Goal: Obtain resource: Download file/media

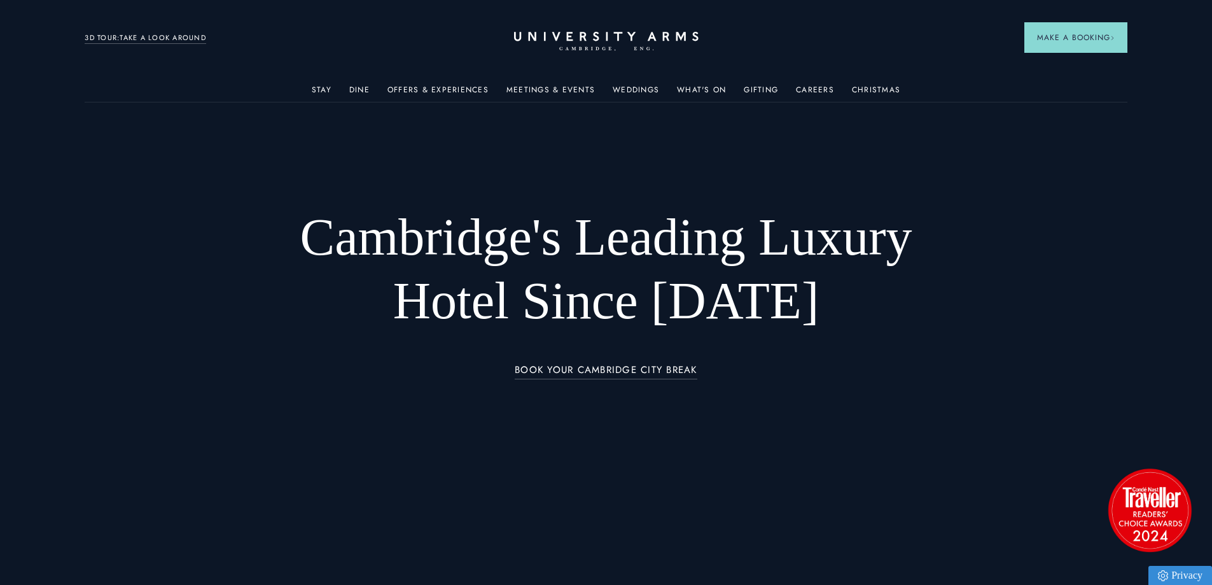
click at [550, 81] on div "Meetings & Events" at bounding box center [550, 88] width 88 height 25
click at [555, 85] on link "Meetings & Events" at bounding box center [550, 93] width 88 height 17
click at [558, 88] on link "Meetings & Events" at bounding box center [550, 93] width 88 height 17
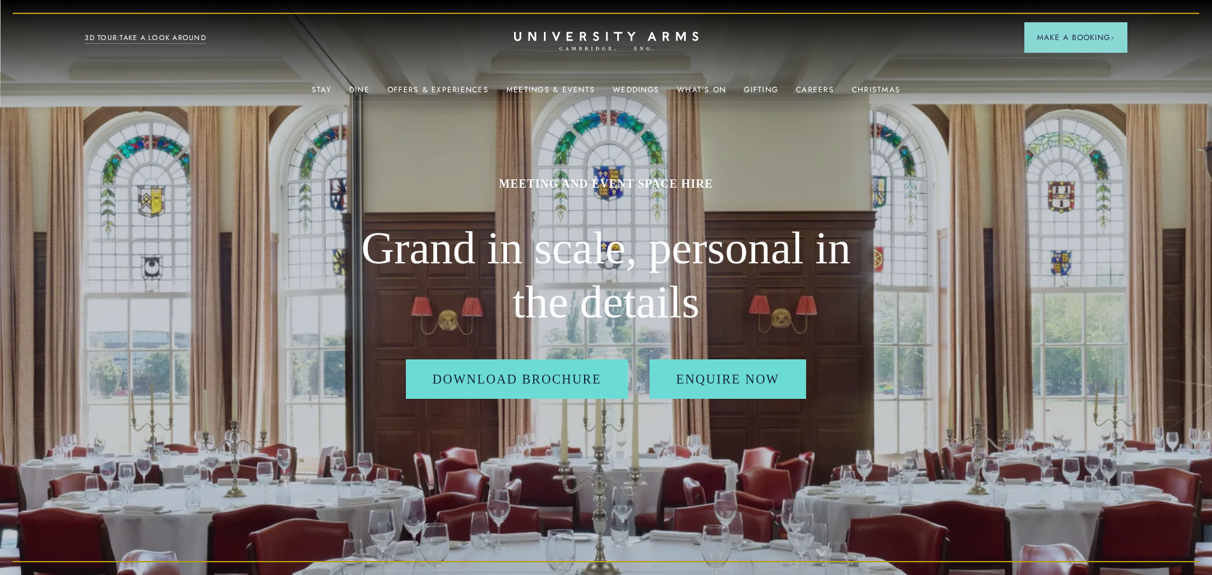
click at [591, 324] on h2 "Grand in scale, personal in the details" at bounding box center [606, 275] width 509 height 109
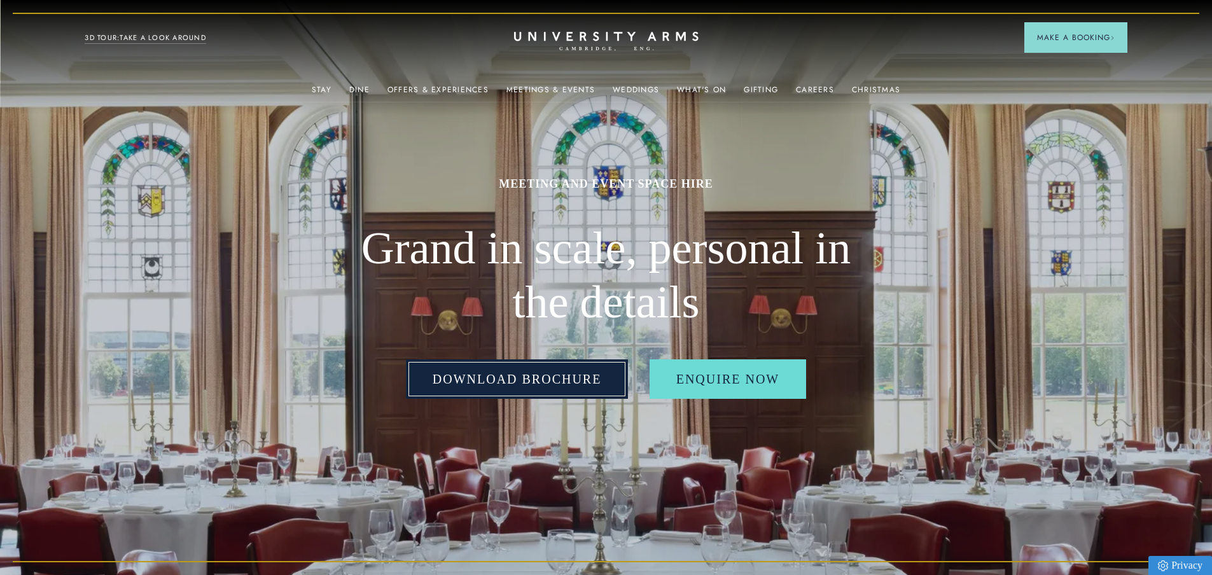
click at [569, 387] on link "Download Brochure" at bounding box center [517, 378] width 223 height 39
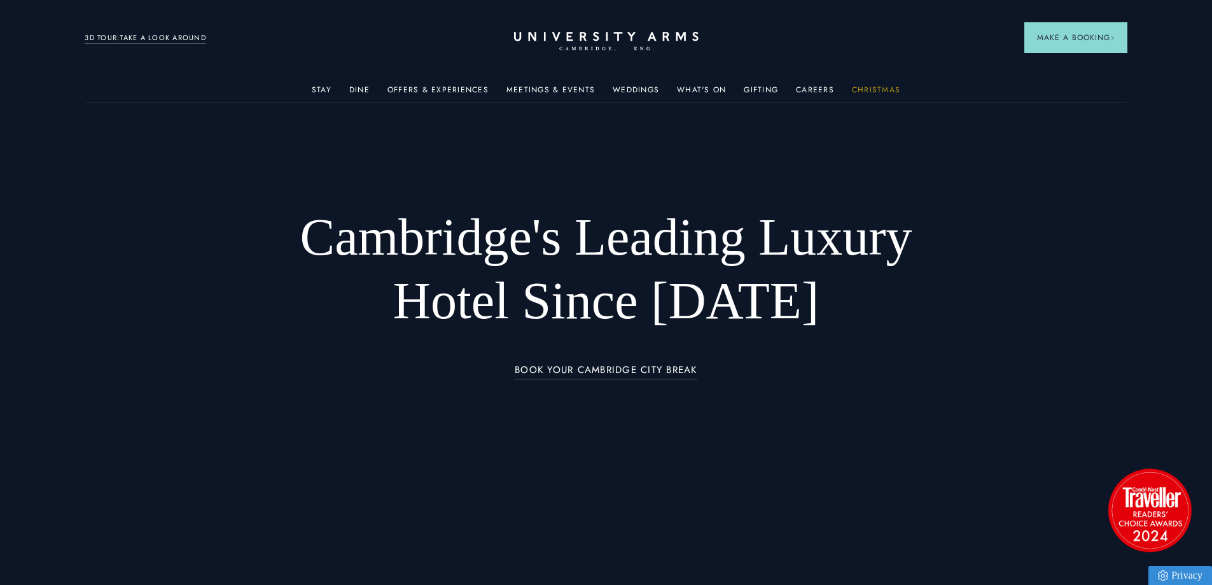
click at [891, 95] on link "Christmas" at bounding box center [876, 93] width 48 height 17
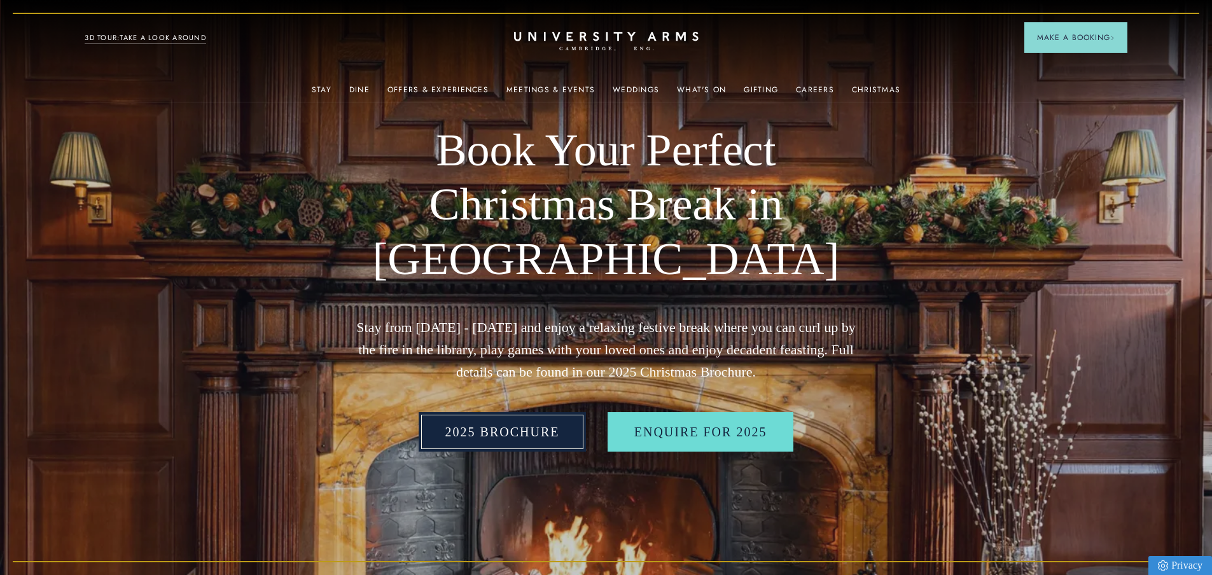
click at [522, 428] on link "2025 BROCHURE" at bounding box center [503, 431] width 168 height 39
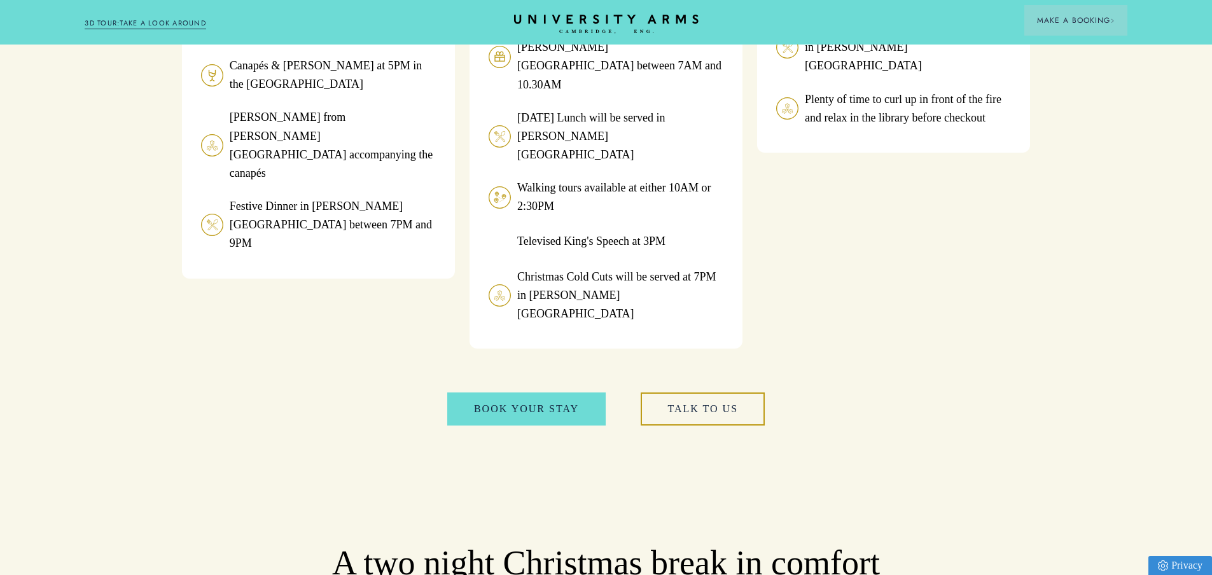
scroll to position [1209, 0]
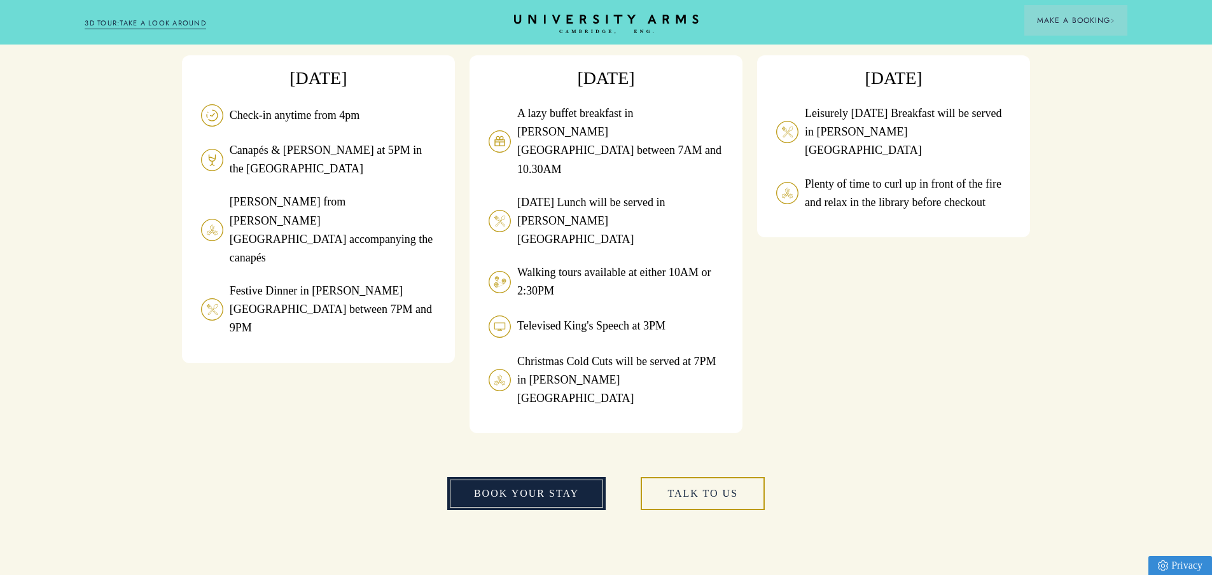
click at [576, 477] on link "book your stay" at bounding box center [526, 493] width 158 height 33
